Goal: Check status

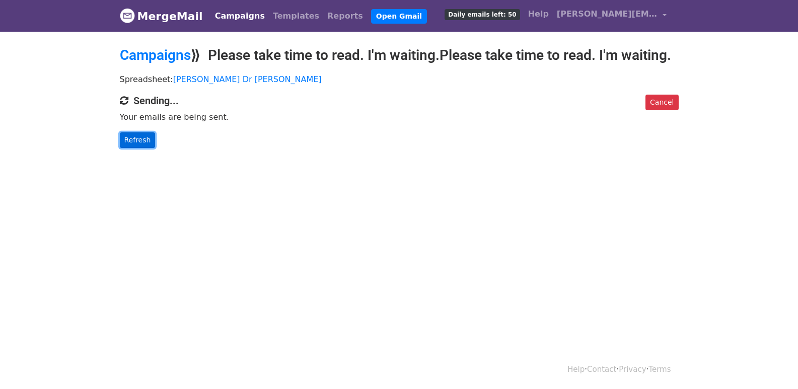
click at [140, 143] on link "Refresh" at bounding box center [138, 140] width 36 height 16
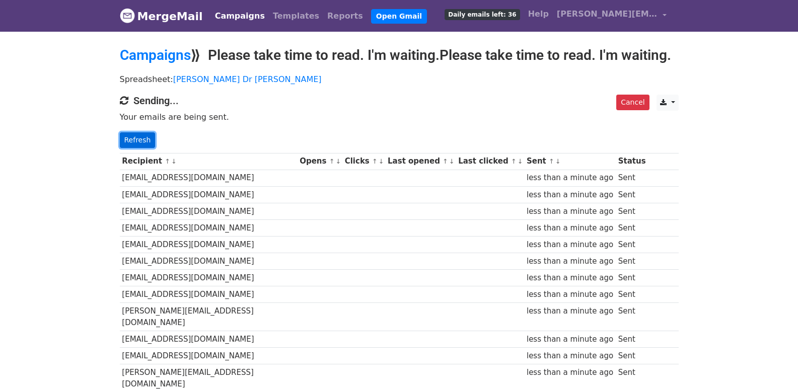
click at [145, 136] on link "Refresh" at bounding box center [138, 140] width 36 height 16
click at [143, 143] on link "Refresh" at bounding box center [138, 140] width 36 height 16
click at [143, 145] on link "Refresh" at bounding box center [138, 140] width 36 height 16
